Goal: Find specific page/section: Find specific page/section

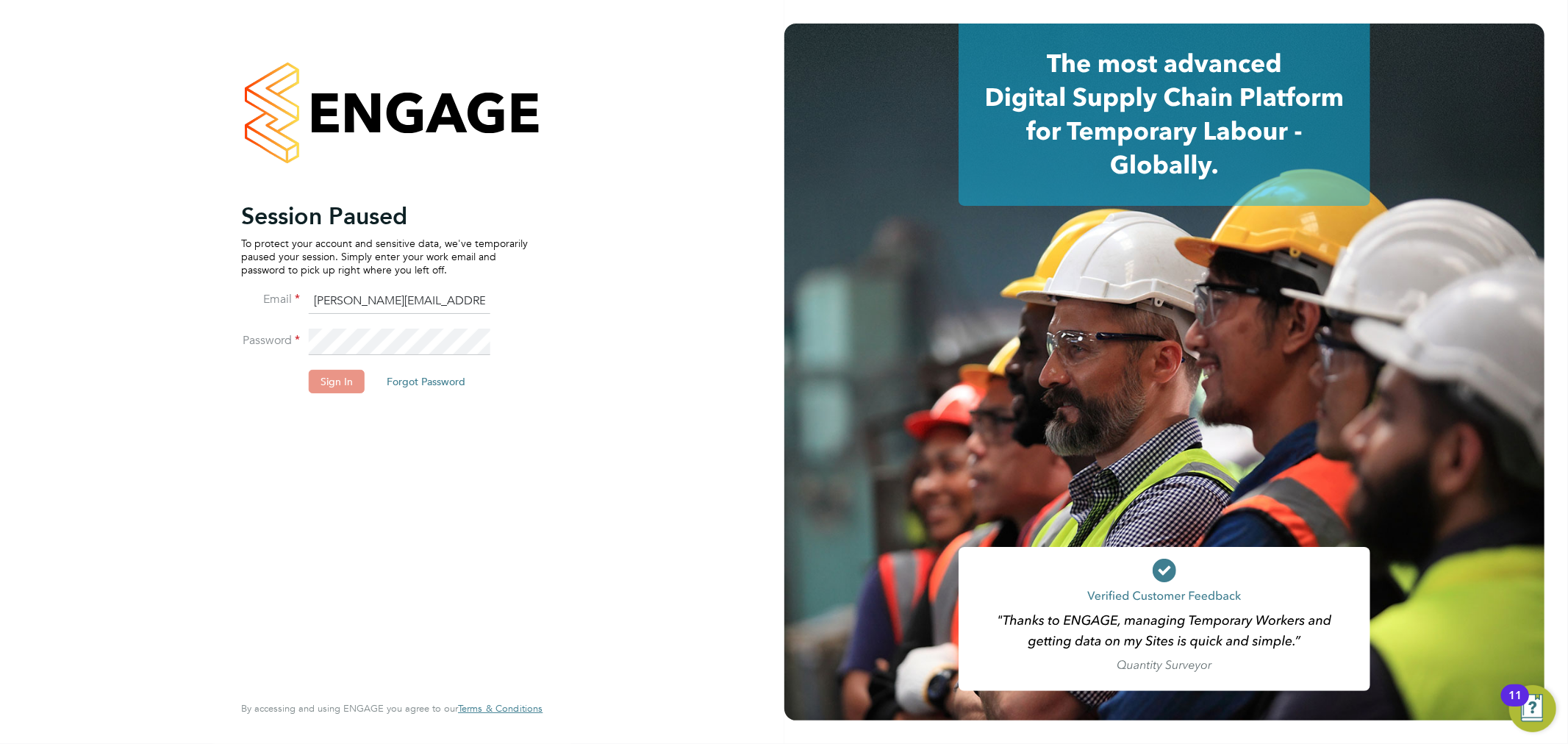
click at [361, 377] on button "Sign In" at bounding box center [337, 382] width 56 height 23
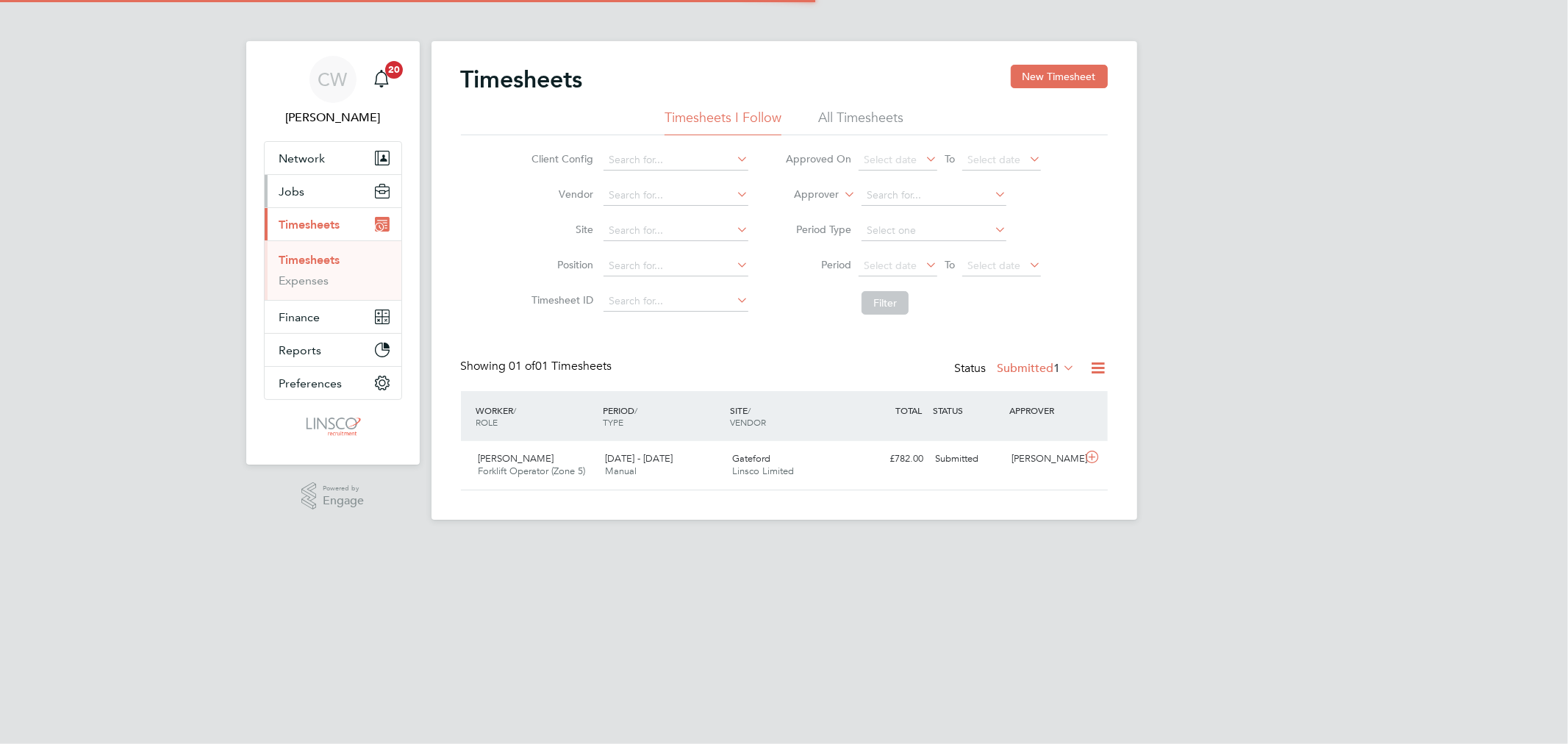
scroll to position [37, 128]
click at [306, 190] on button "Jobs" at bounding box center [333, 191] width 137 height 32
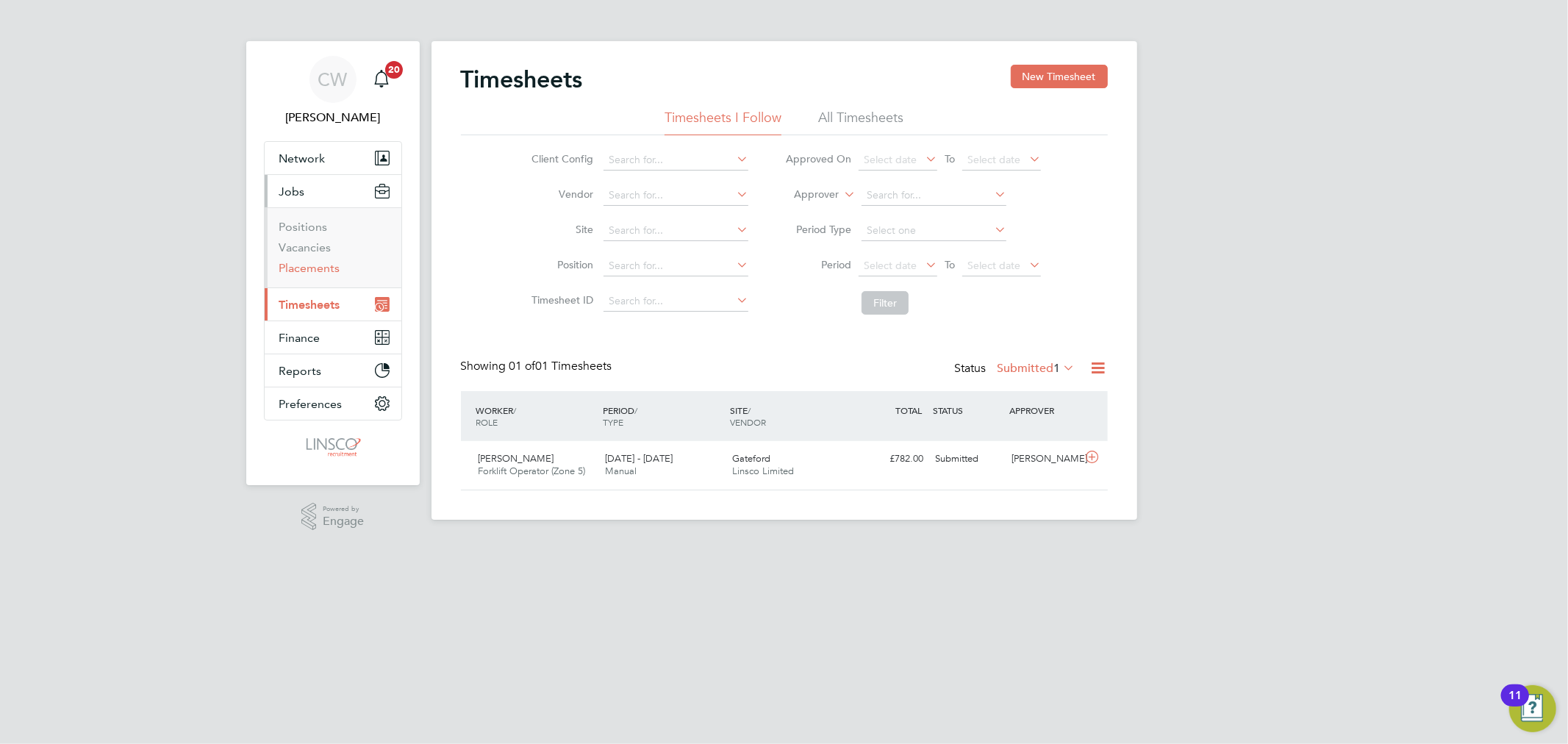
click at [320, 267] on link "Placements" at bounding box center [309, 268] width 61 height 14
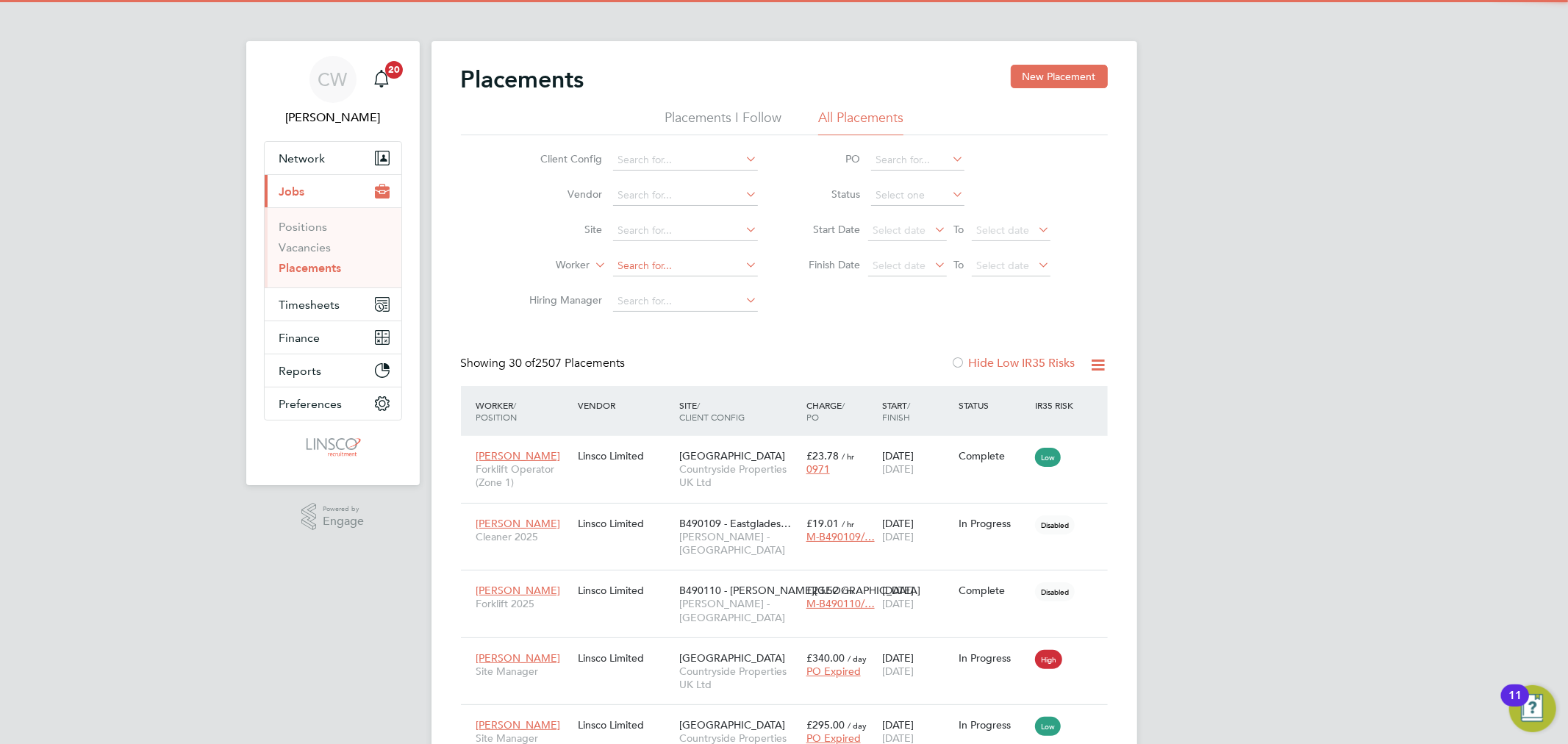
click at [686, 265] on input at bounding box center [686, 266] width 145 height 21
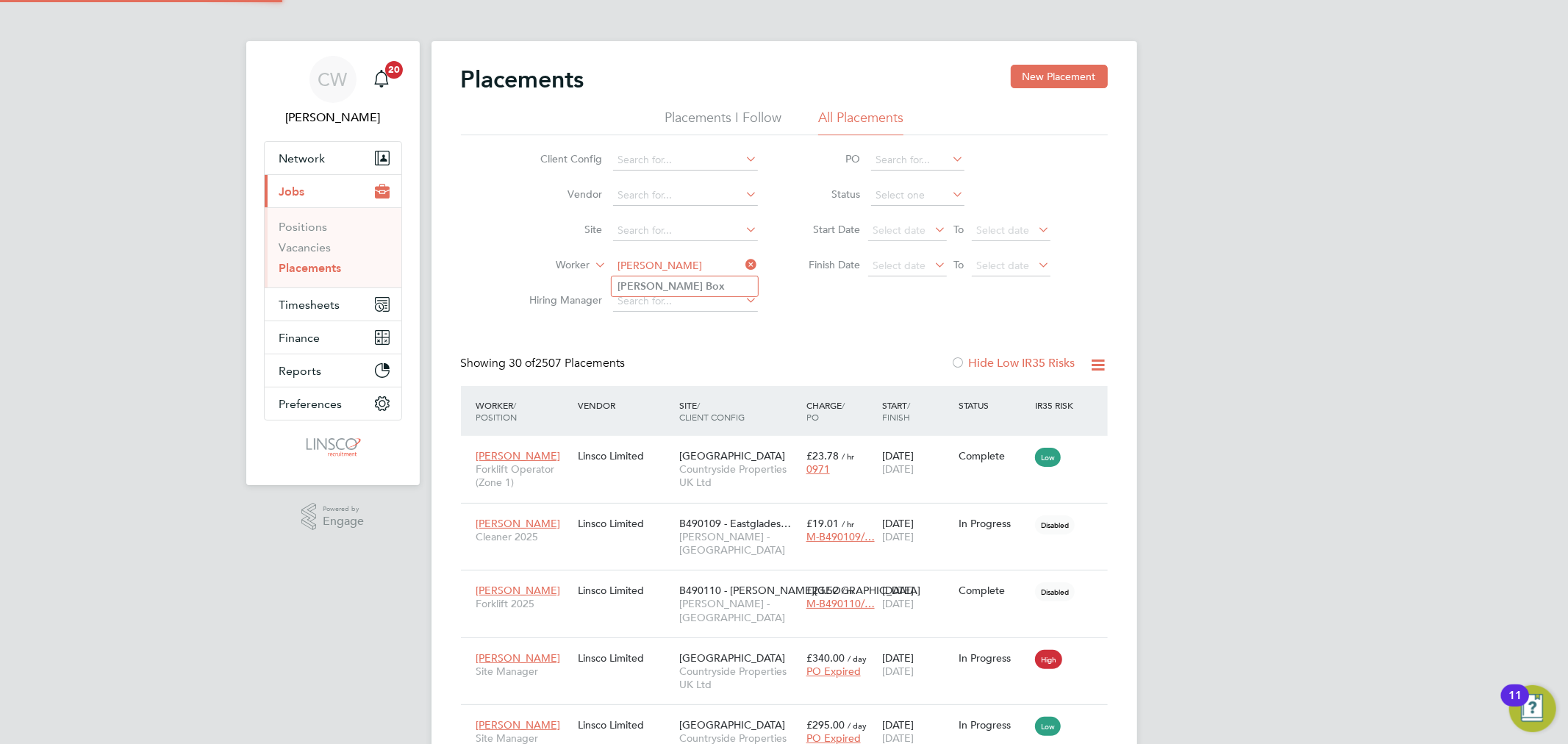
click at [686, 288] on li "Jason Box" at bounding box center [685, 287] width 146 height 20
type input "Jason Box"
